Goal: Transaction & Acquisition: Purchase product/service

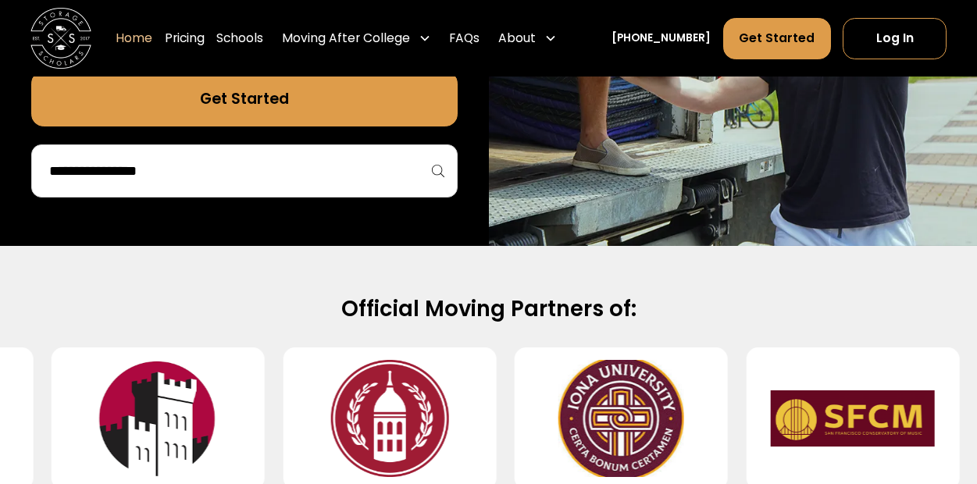
scroll to position [452, 0]
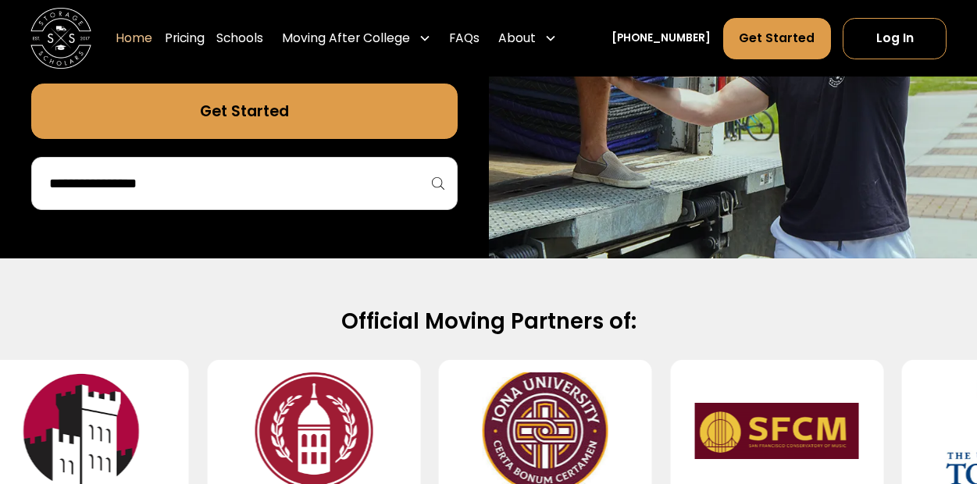
click at [391, 198] on div at bounding box center [244, 183] width 426 height 53
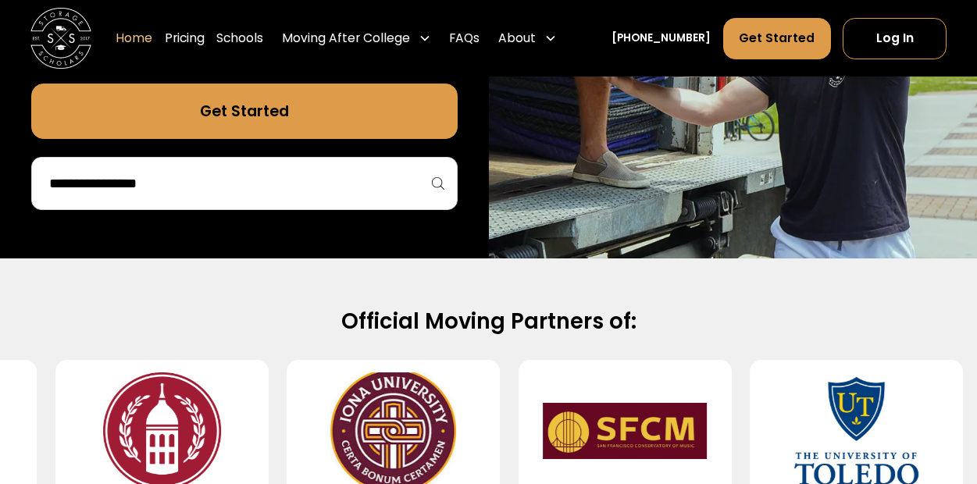
click at [354, 178] on input "search" at bounding box center [244, 183] width 393 height 27
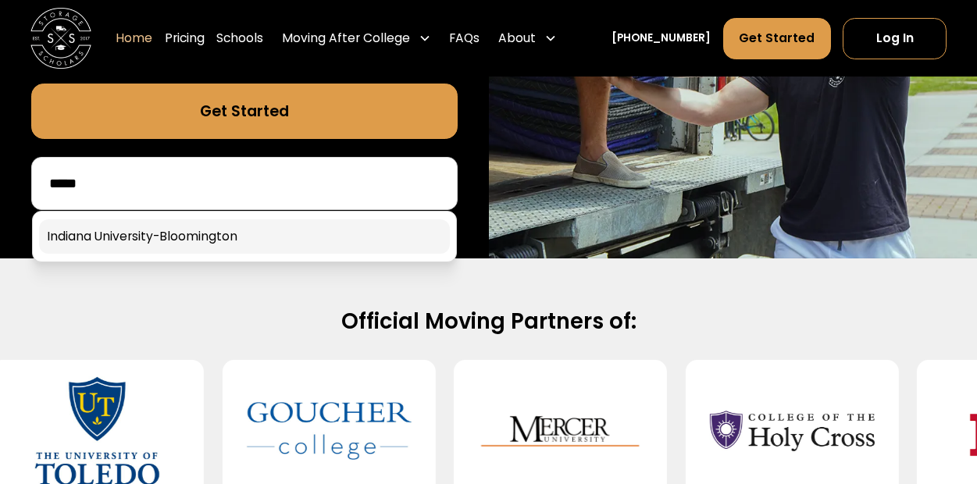
type input "*****"
click at [320, 222] on link at bounding box center [244, 236] width 411 height 34
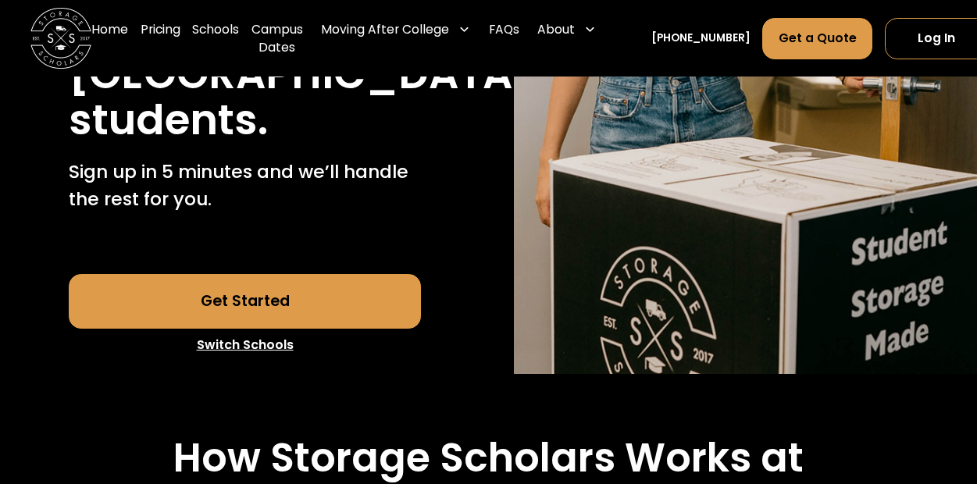
scroll to position [436, 0]
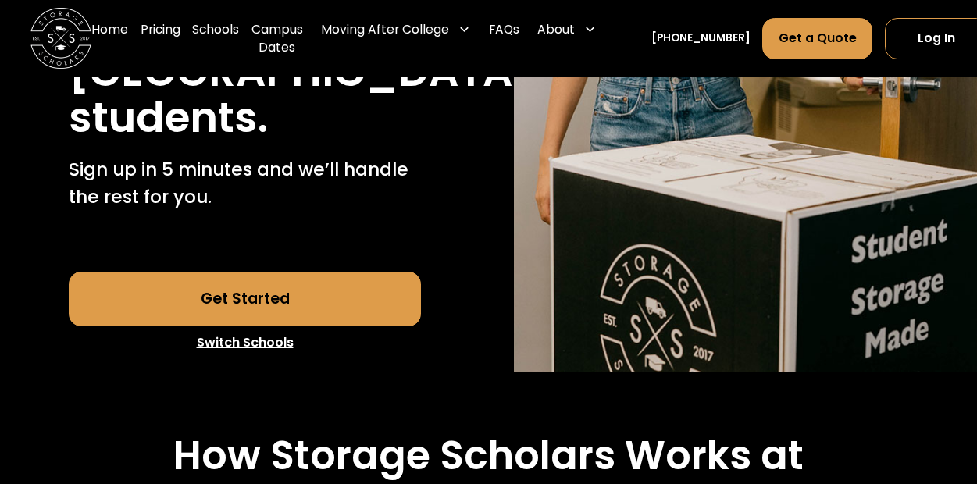
click at [325, 297] on link "Get Started" at bounding box center [245, 299] width 352 height 55
